Goal: Find contact information: Find contact information

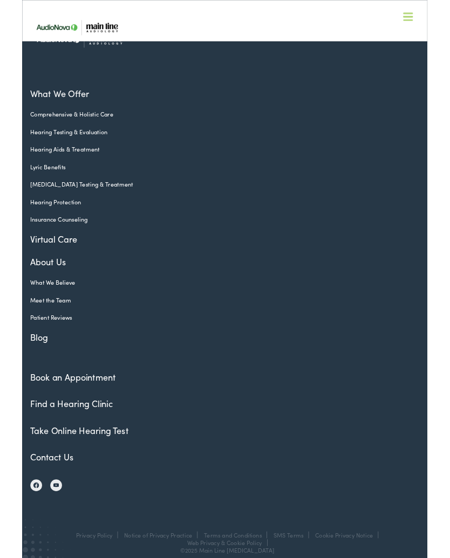
scroll to position [2399, 0]
click at [27, 501] on link "Contact Us" at bounding box center [33, 507] width 48 height 13
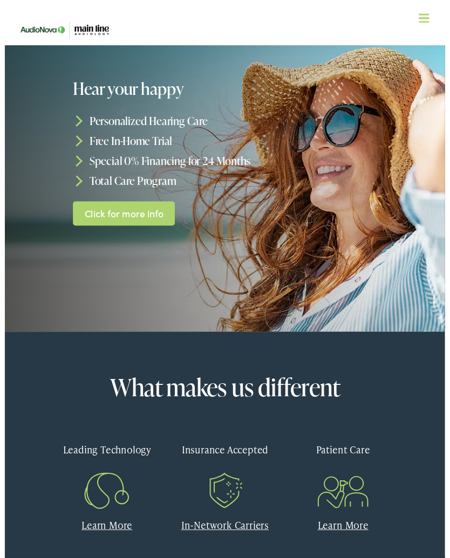
scroll to position [0, 0]
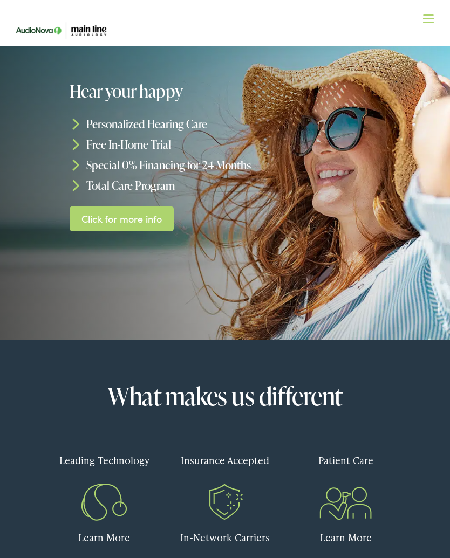
click at [89, 27] on img at bounding box center [63, 30] width 108 height 38
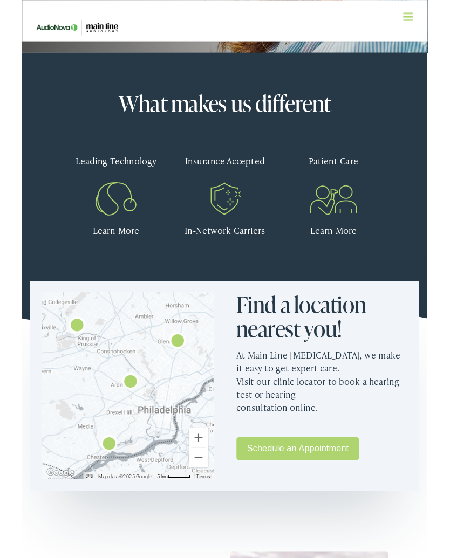
scroll to position [288, 0]
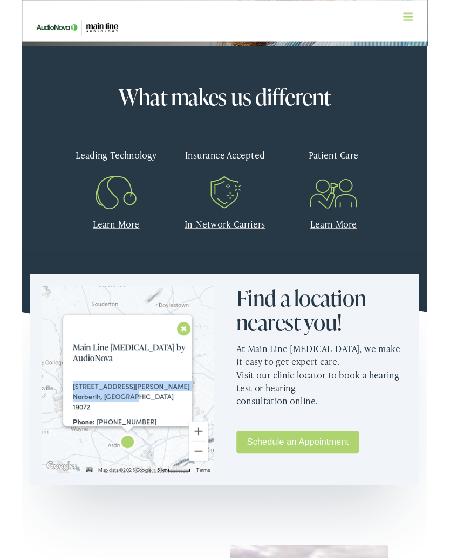
click at [325, 12] on nav "What We Offer Comprehensive & Holistic Care Hearing Testing & Evaluation Hearin…" at bounding box center [225, 93] width 432 height 187
click at [284, 24] on nav "What We Offer Comprehensive & Holistic Care Hearing Testing & Evaluation Hearin…" at bounding box center [225, 93] width 432 height 187
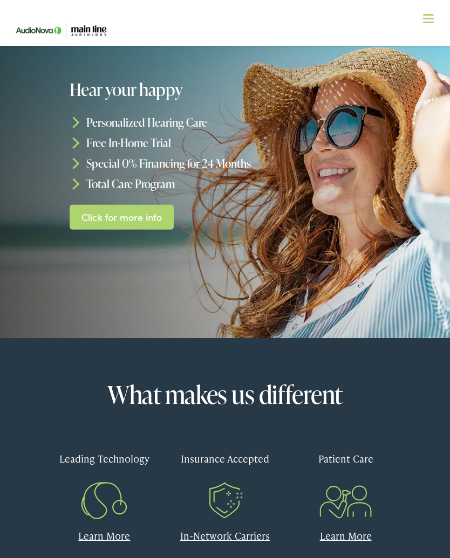
scroll to position [1, 0]
